Goal: Contribute content

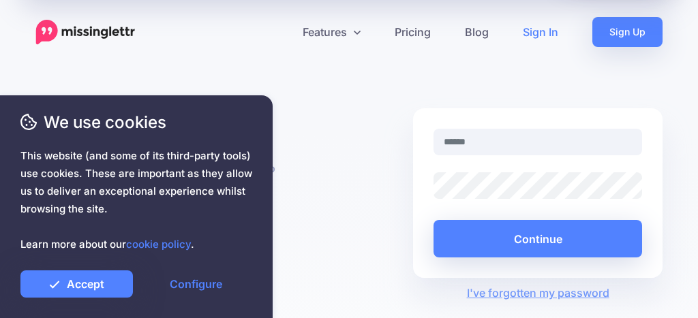
click at [544, 33] on link "Sign In" at bounding box center [541, 32] width 70 height 30
type input "**********"
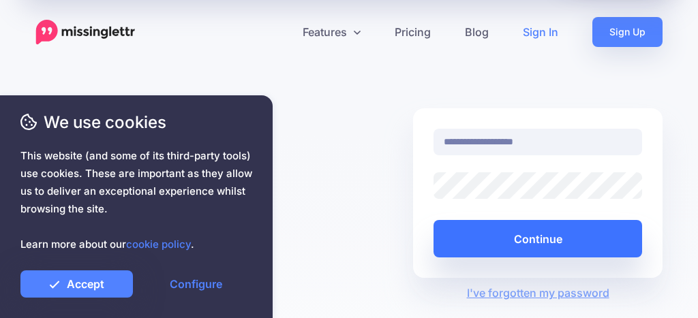
click at [616, 251] on button "Continue" at bounding box center [538, 238] width 209 height 37
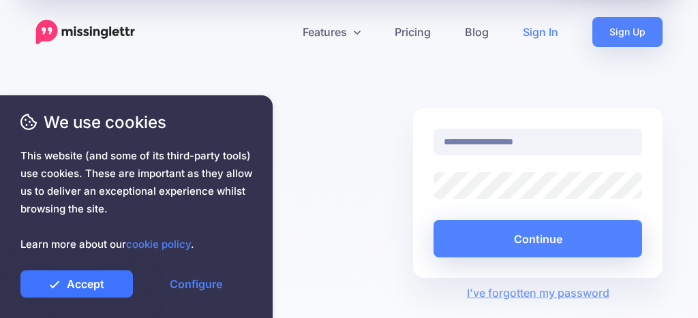
click at [70, 285] on link "Accept" at bounding box center [76, 284] width 112 height 27
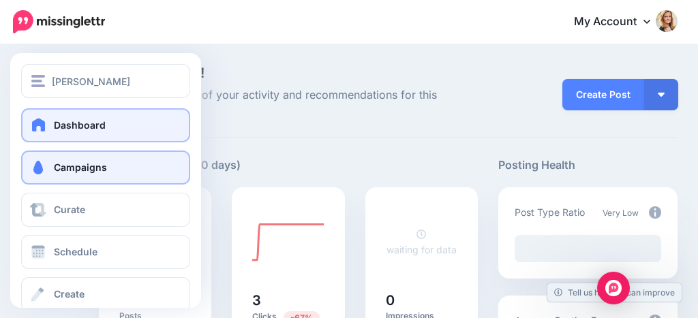
click at [46, 168] on span at bounding box center [38, 168] width 18 height 14
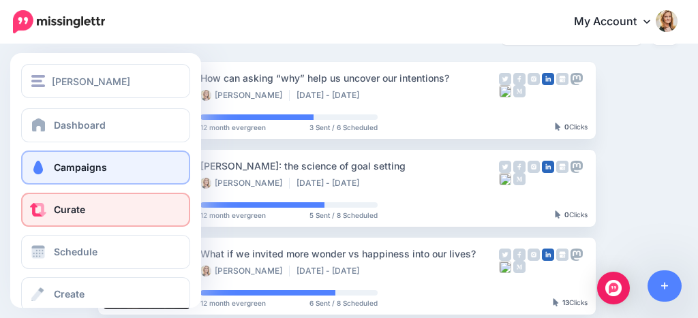
click at [87, 206] on link "Curate" at bounding box center [105, 210] width 169 height 34
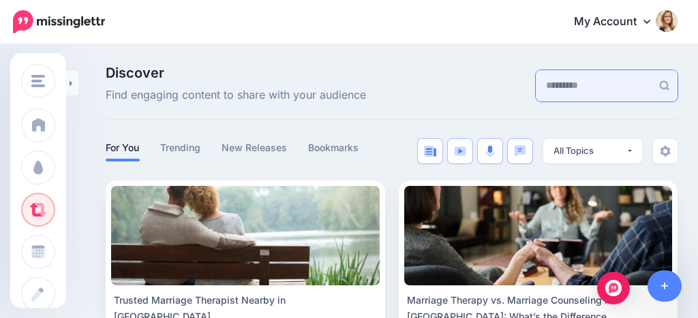
click at [591, 94] on input "text" at bounding box center [594, 85] width 116 height 31
type input "**********"
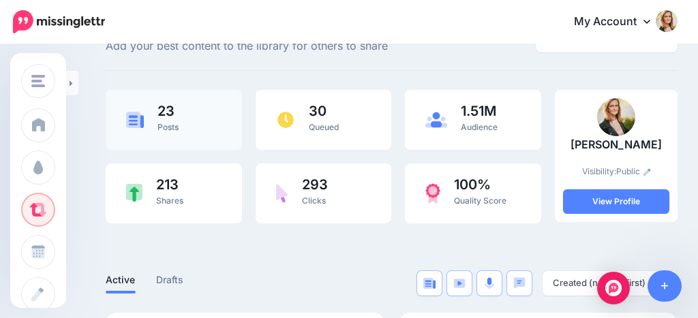
scroll to position [50, 0]
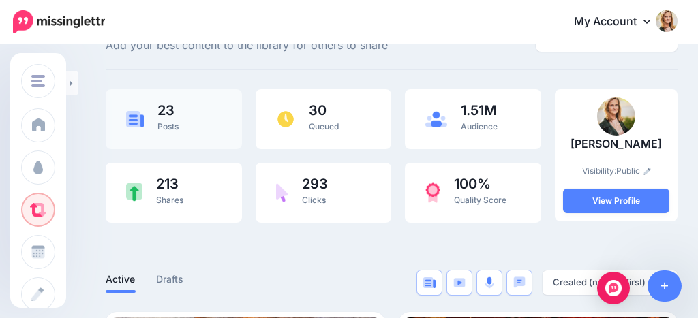
click at [202, 125] on div "23 Posts" at bounding box center [174, 119] width 136 height 60
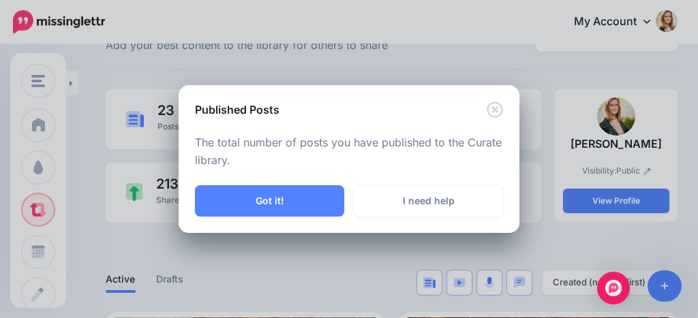
click at [498, 112] on icon "Close" at bounding box center [495, 110] width 16 height 16
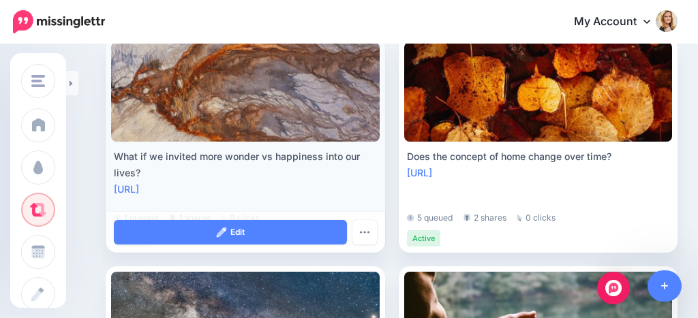
scroll to position [315, 0]
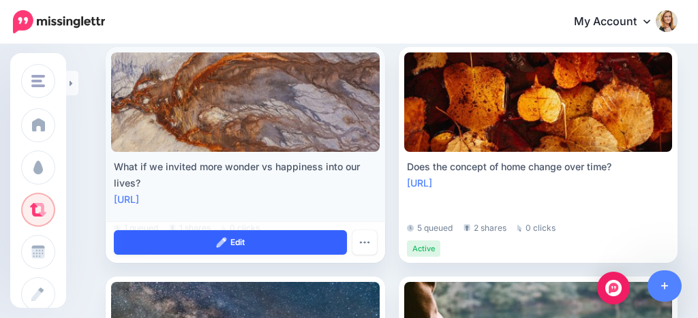
click at [238, 242] on link "Edit" at bounding box center [230, 242] width 233 height 25
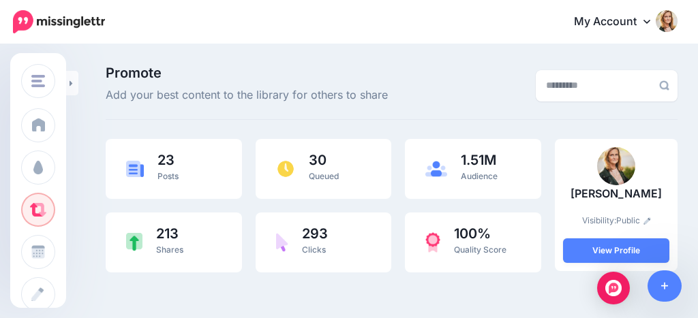
scroll to position [0, 0]
click at [337, 149] on div "30 Queued" at bounding box center [324, 169] width 136 height 60
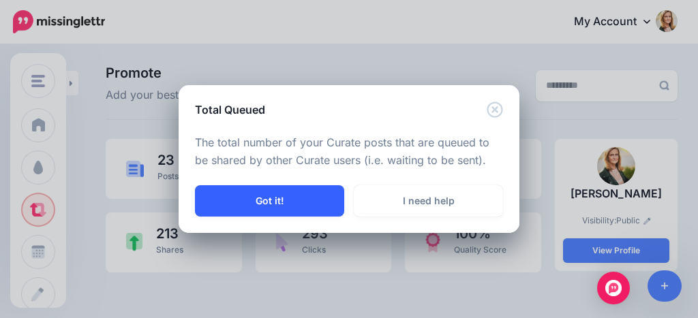
click at [269, 202] on button "Got it!" at bounding box center [269, 200] width 149 height 31
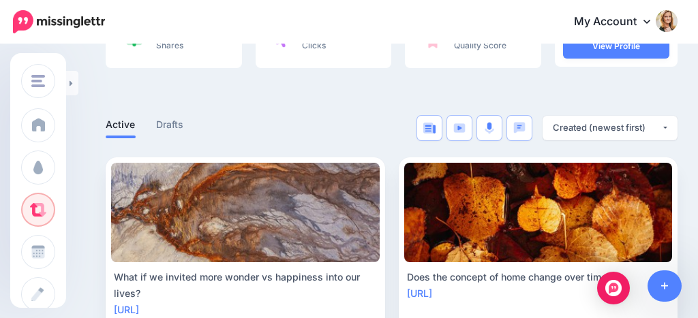
scroll to position [208, 0]
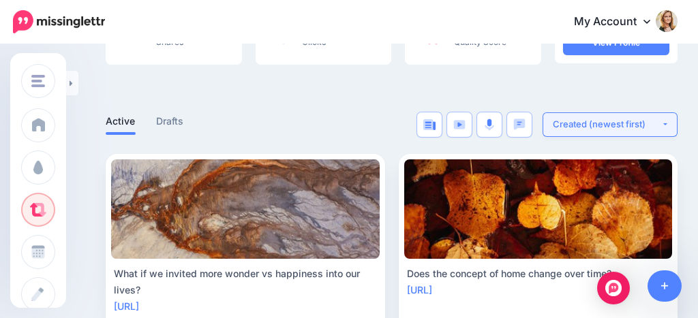
click at [594, 123] on div "Created (newest first)" at bounding box center [607, 124] width 108 height 13
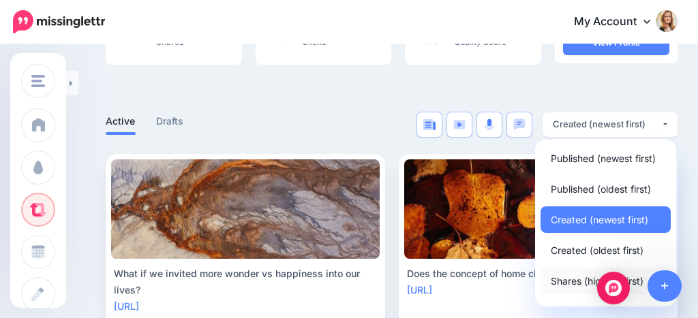
click at [560, 271] on link "Shares (highest first)" at bounding box center [606, 281] width 130 height 27
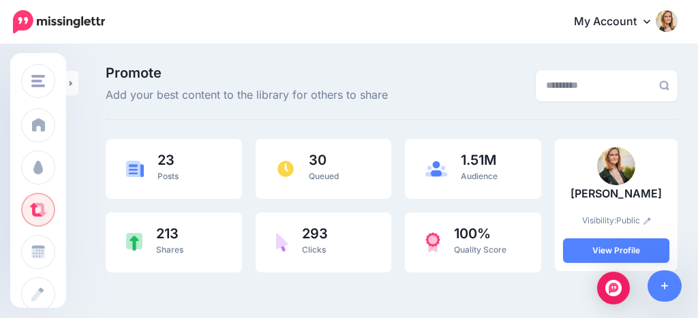
scroll to position [0, 0]
click at [661, 289] on icon at bounding box center [664, 287] width 7 height 10
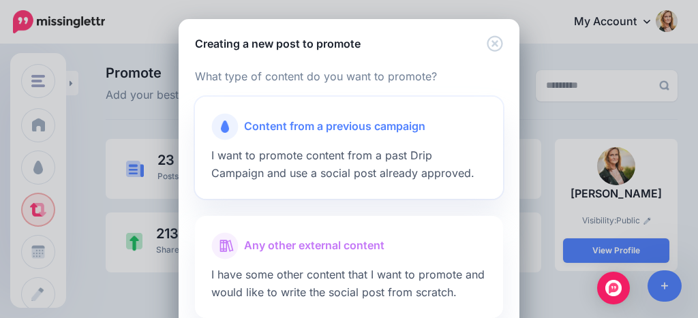
click at [284, 147] on div "Content from a previous campaign I want to promote content from a past Drip Cam…" at bounding box center [349, 148] width 308 height 102
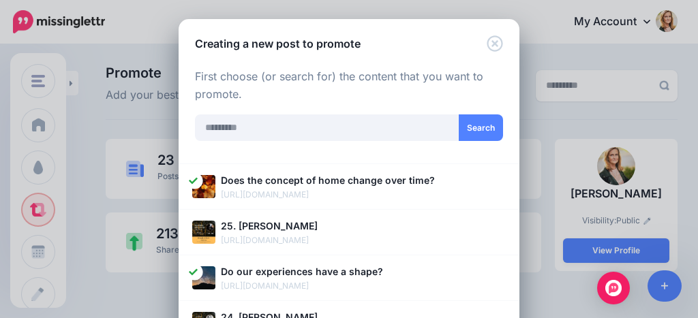
click at [495, 40] on icon "Close" at bounding box center [495, 43] width 16 height 16
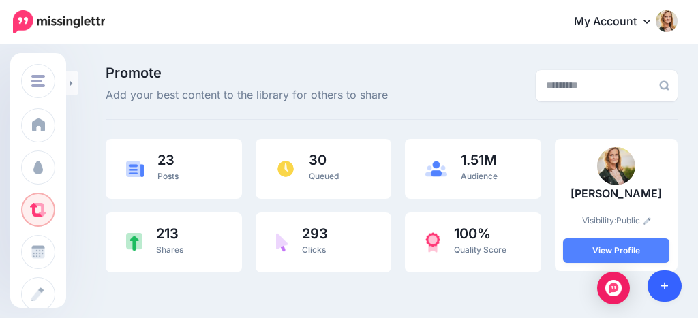
click at [667, 288] on icon at bounding box center [664, 287] width 7 height 10
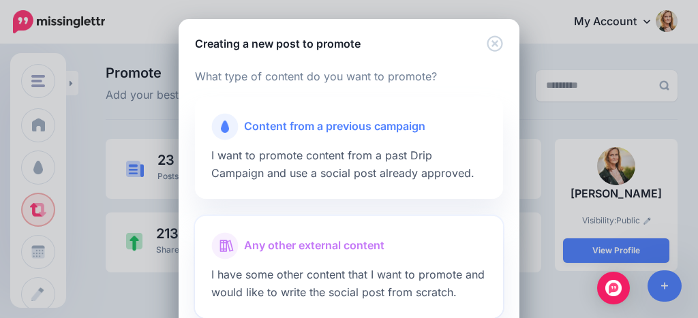
click at [290, 260] on div at bounding box center [348, 263] width 275 height 7
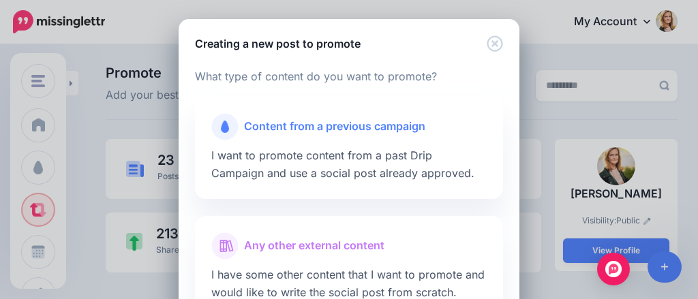
click at [497, 44] on icon "Close" at bounding box center [495, 43] width 16 height 16
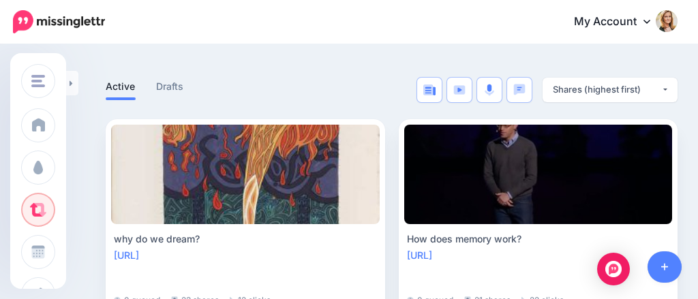
scroll to position [250, 0]
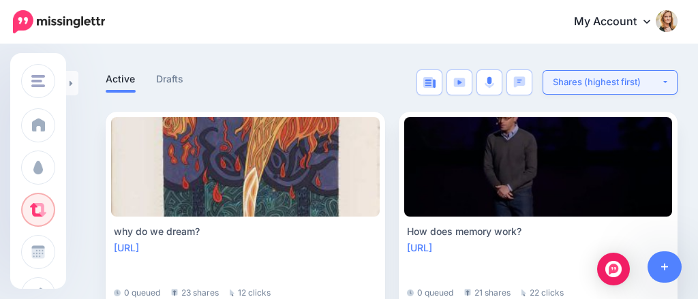
click at [593, 87] on div "Shares (highest first)" at bounding box center [607, 82] width 108 height 13
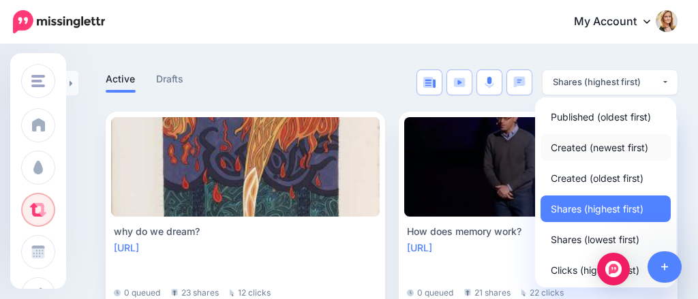
click at [588, 141] on span "Created (newest first)" at bounding box center [599, 147] width 97 height 16
select select "**********"
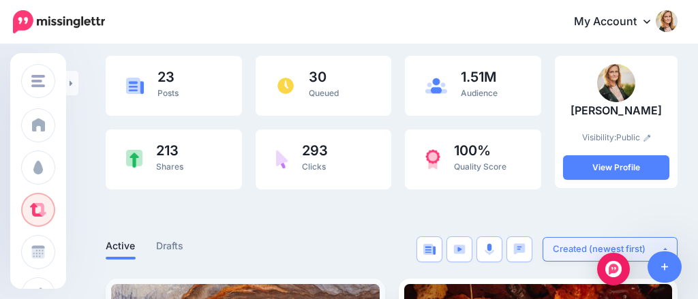
scroll to position [82, 0]
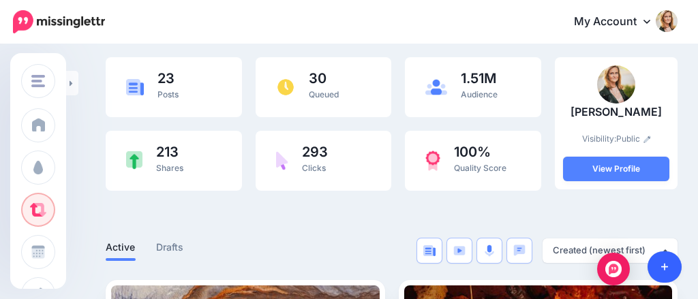
click at [663, 266] on icon at bounding box center [664, 267] width 7 height 10
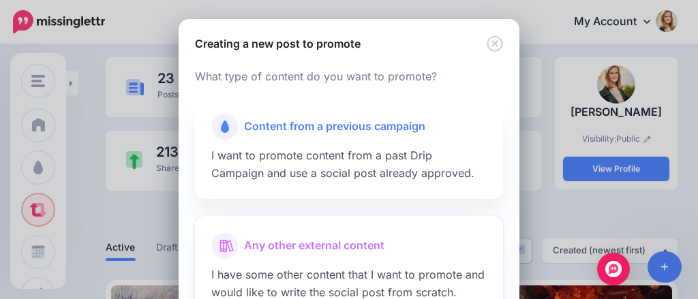
click at [277, 250] on span "Any other external content" at bounding box center [314, 246] width 140 height 18
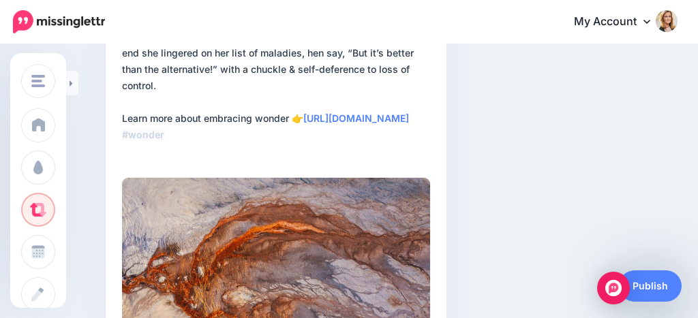
scroll to position [211, 0]
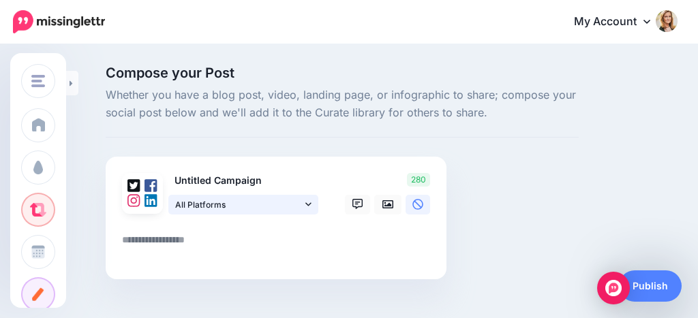
click at [230, 202] on span "All Platforms" at bounding box center [238, 205] width 127 height 14
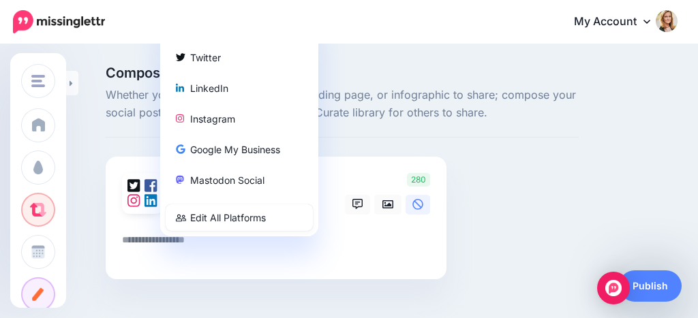
click at [183, 247] on textarea at bounding box center [279, 245] width 314 height 27
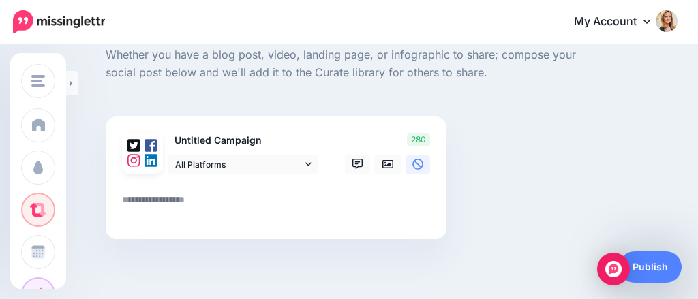
scroll to position [40, 0]
click at [192, 200] on textarea at bounding box center [279, 205] width 314 height 27
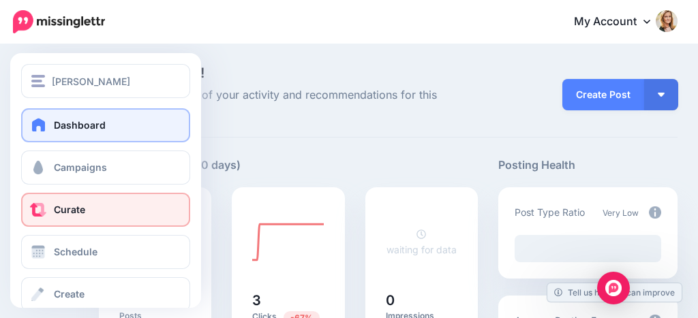
click at [37, 207] on span at bounding box center [38, 210] width 18 height 14
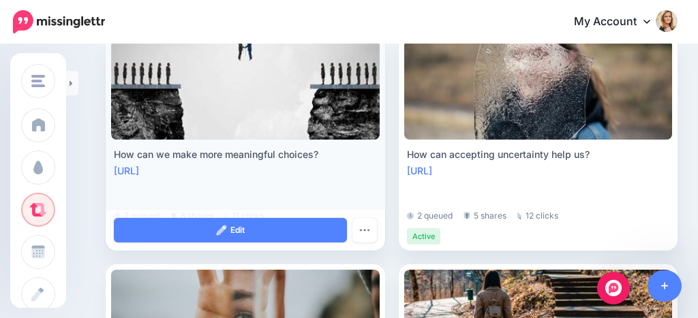
scroll to position [1020, 2]
